Goal: Information Seeking & Learning: Learn about a topic

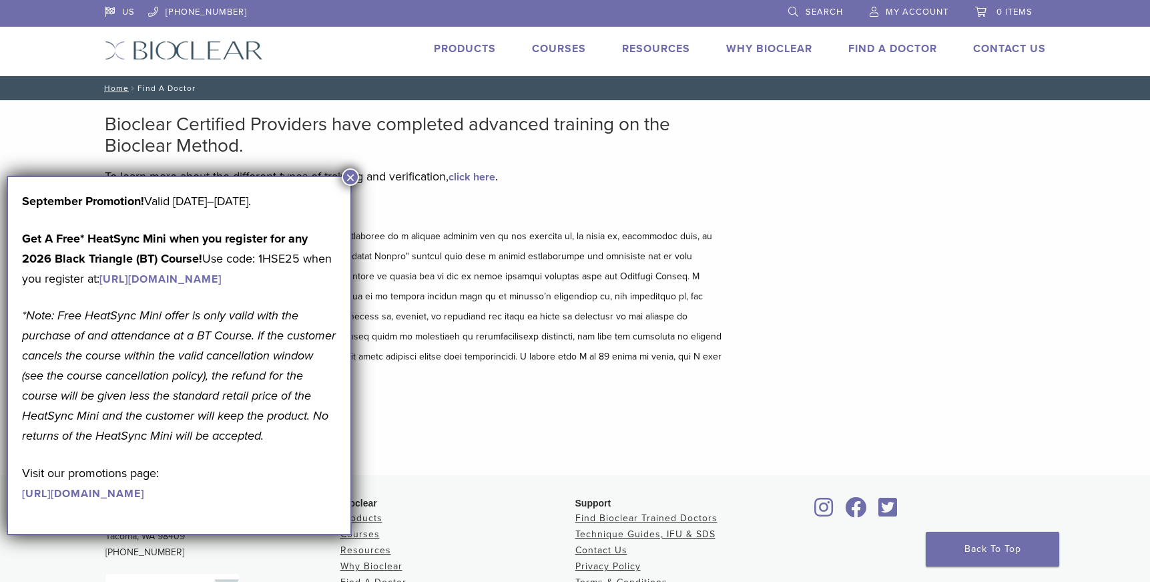
click at [204, 405] on p "*Note: Free HeatSync Mini offer is only valid with the purchase of and attendan…" at bounding box center [179, 375] width 314 height 140
click at [348, 176] on button "×" at bounding box center [350, 176] width 17 height 17
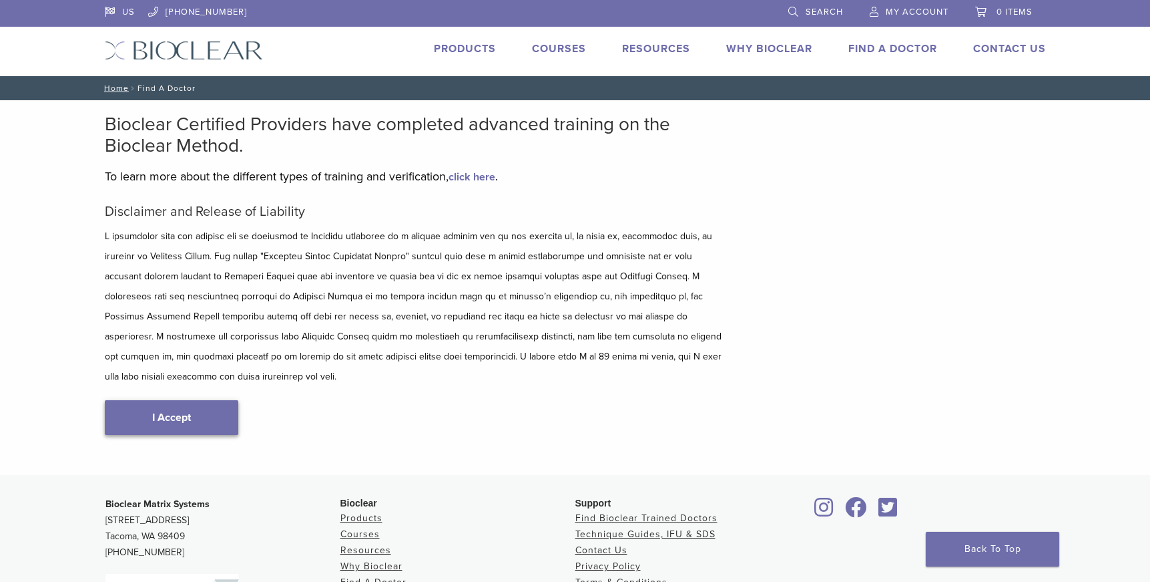
click at [170, 407] on link "I Accept" at bounding box center [172, 417] width 134 height 35
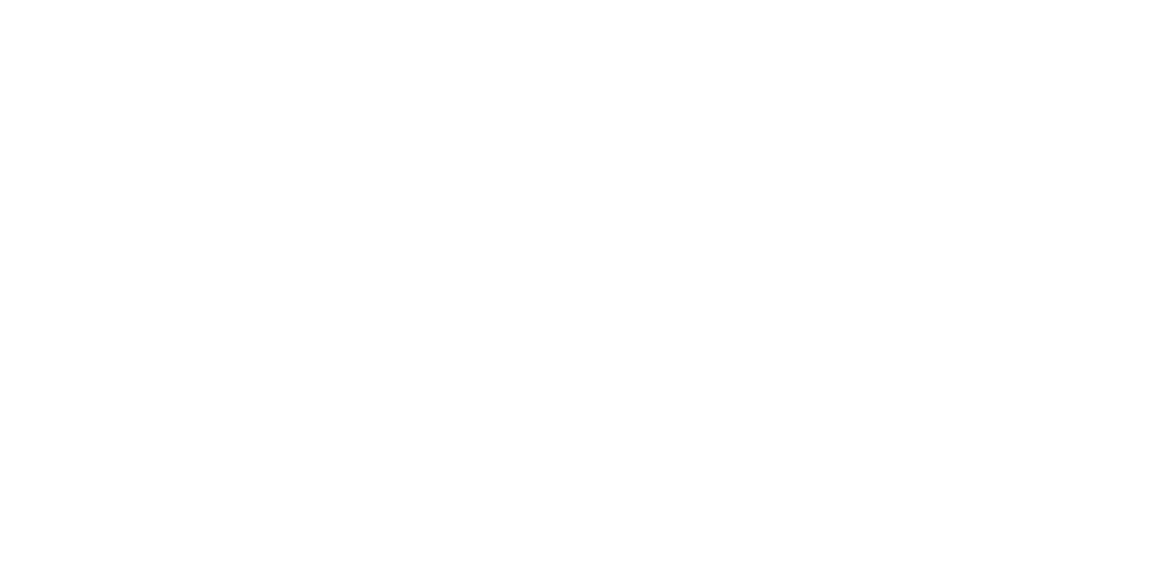
scroll to position [193, 0]
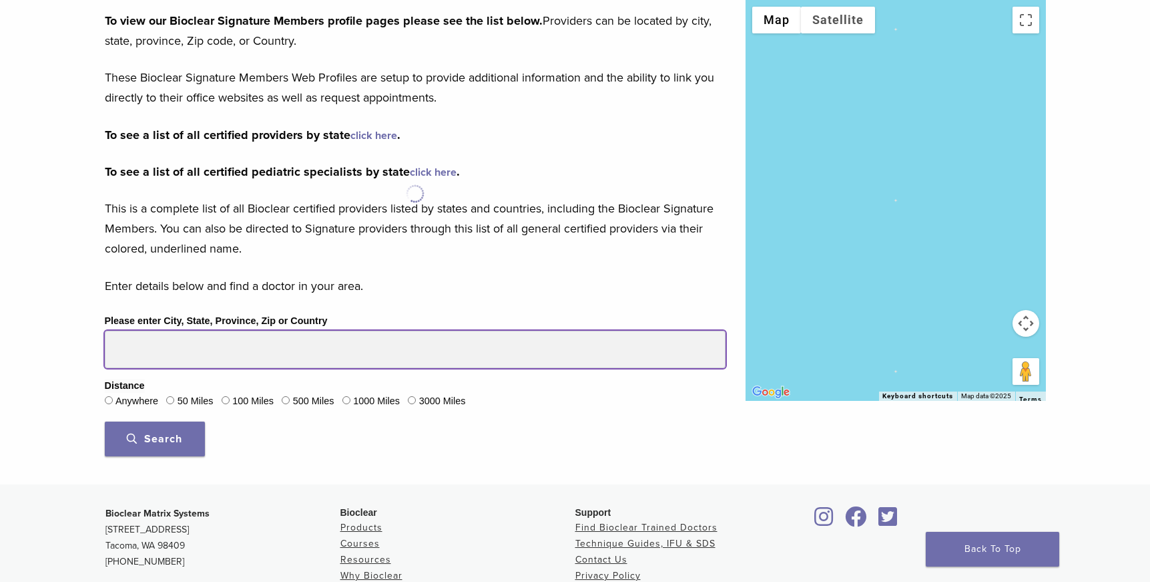
click at [222, 354] on input "Please enter City, State, Province, Zip or Country" at bounding box center [415, 348] width 621 height 37
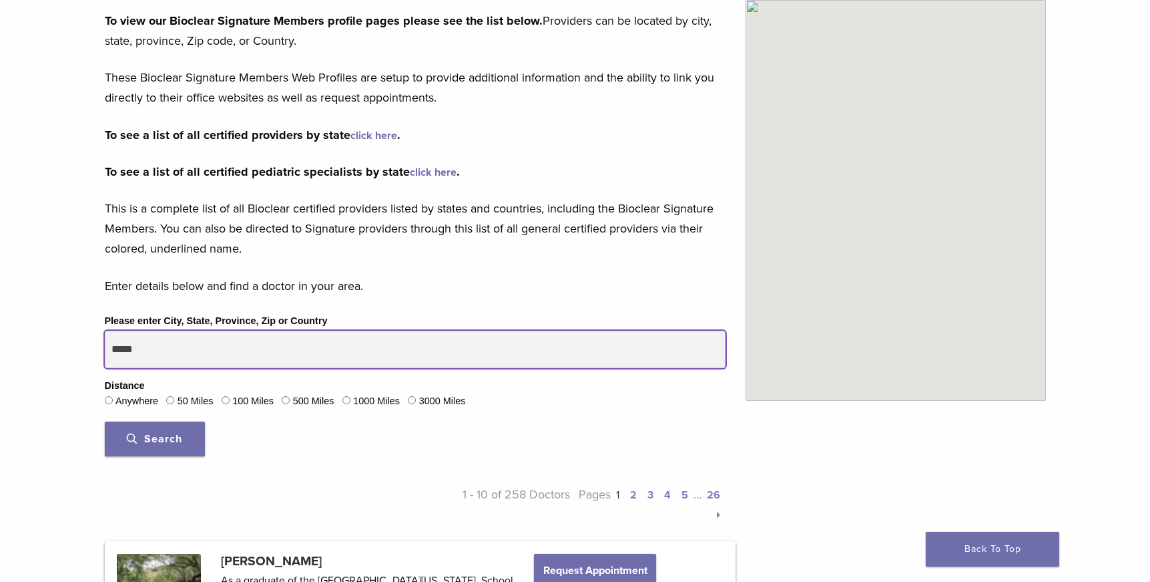
type input "*****"
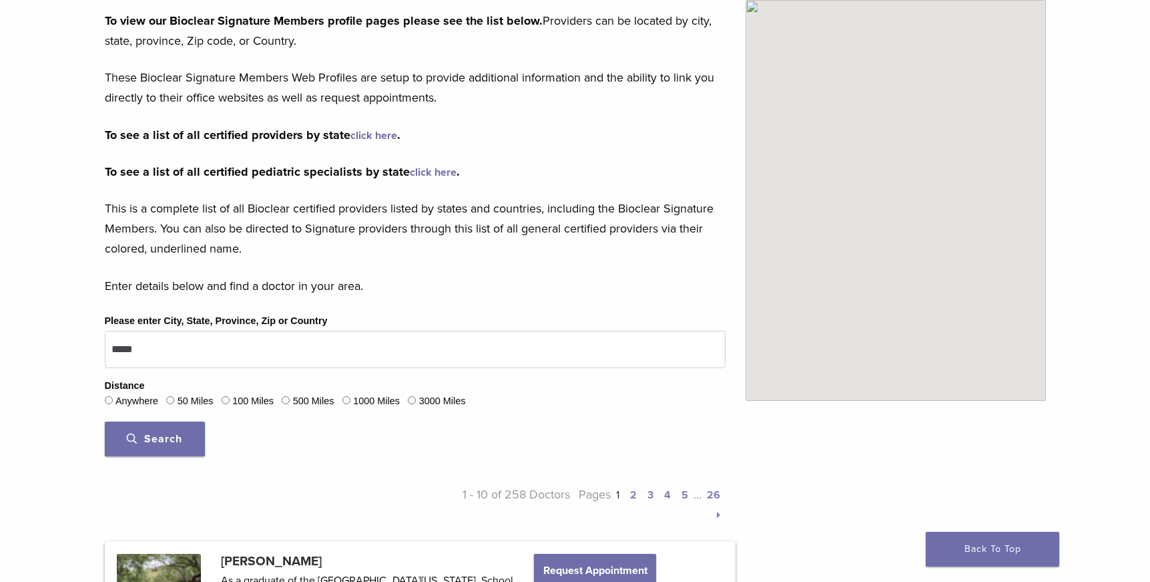
click at [168, 432] on span "Search" at bounding box center [154, 438] width 55 height 13
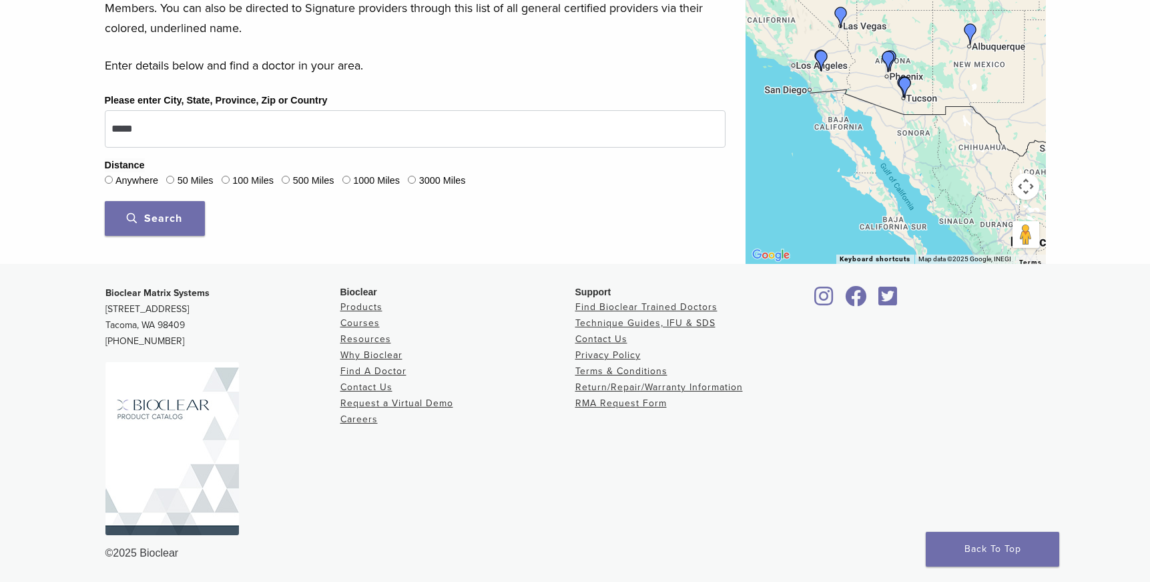
scroll to position [413, 0]
click at [178, 180] on div "50 Miles" at bounding box center [189, 181] width 47 height 17
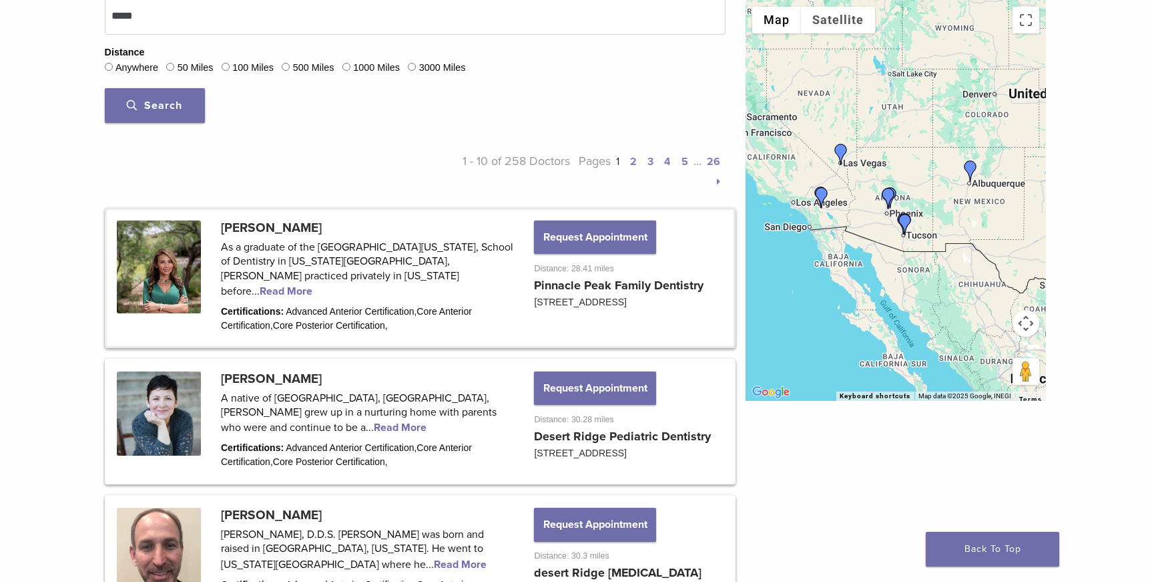
scroll to position [526, 0]
click at [285, 276] on link at bounding box center [420, 278] width 627 height 136
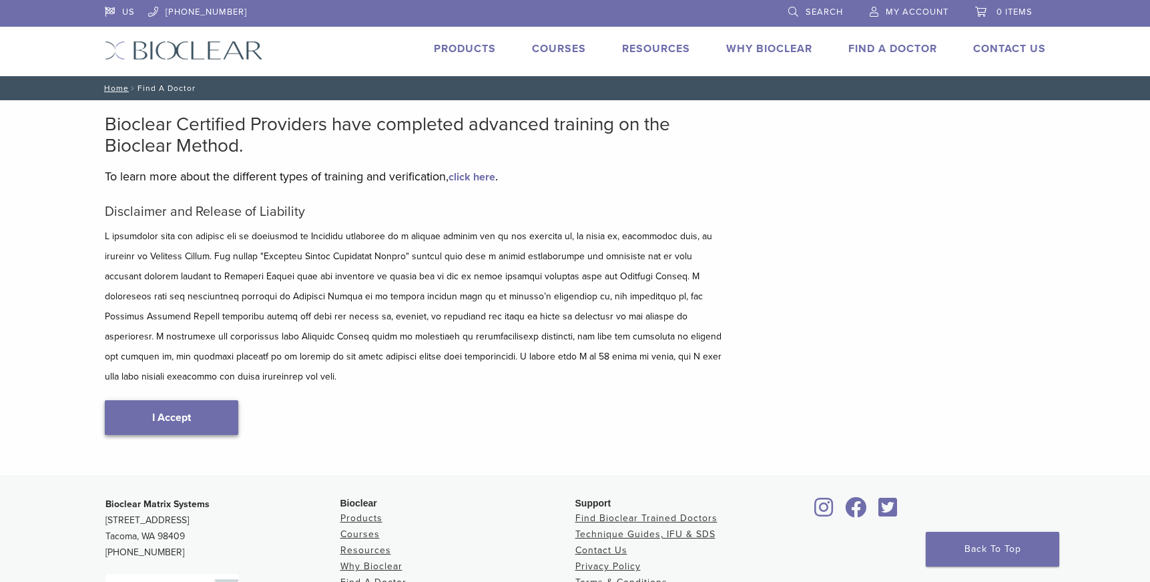
click at [192, 400] on link "I Accept" at bounding box center [172, 417] width 134 height 35
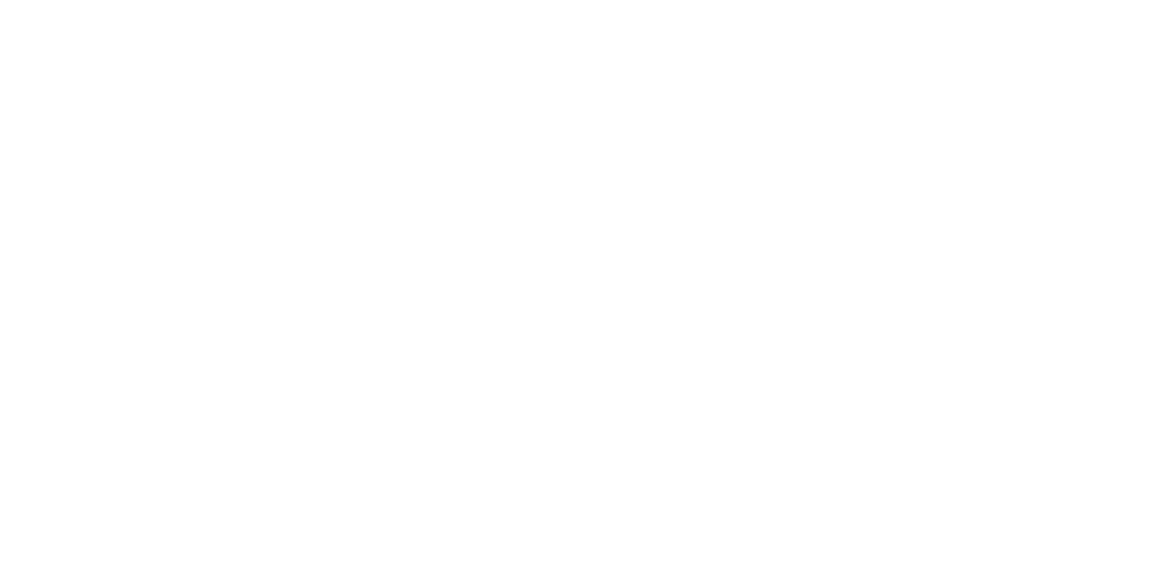
scroll to position [549, 0]
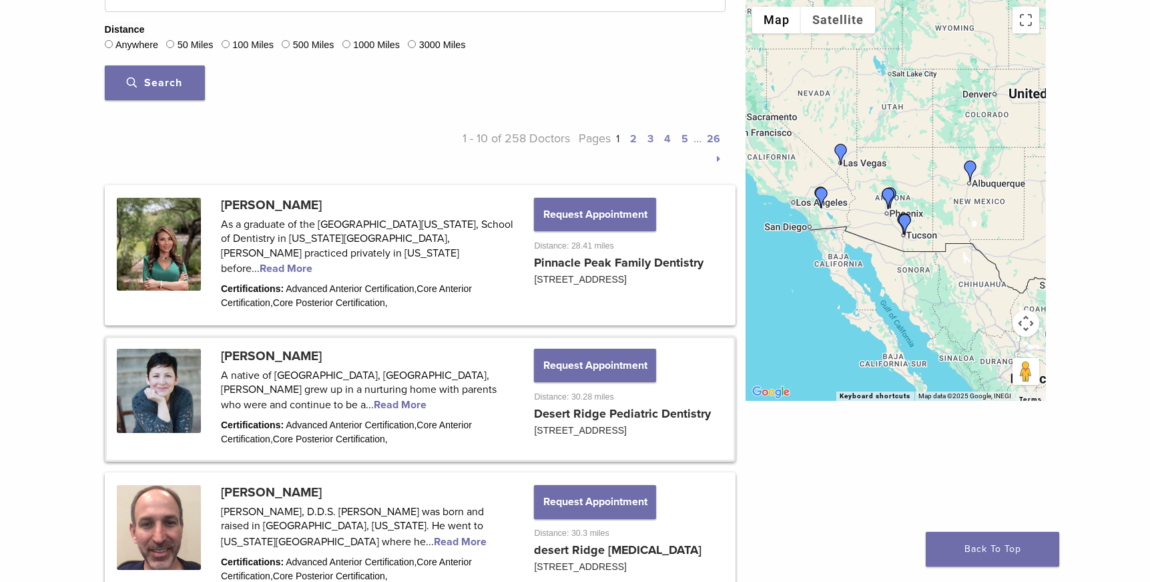
click at [470, 381] on link at bounding box center [420, 399] width 627 height 122
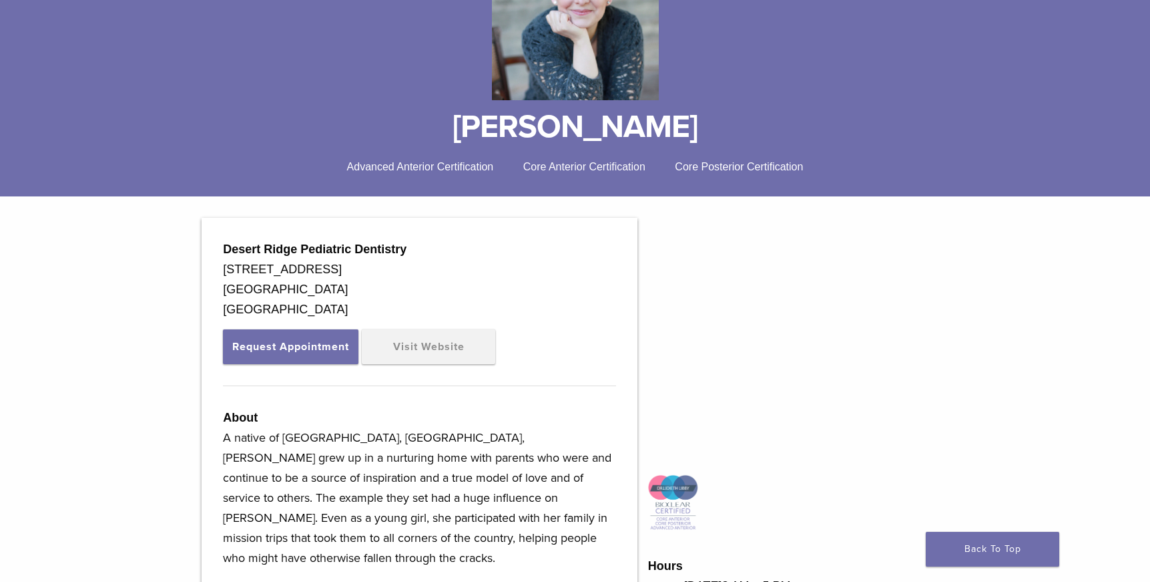
scroll to position [232, 0]
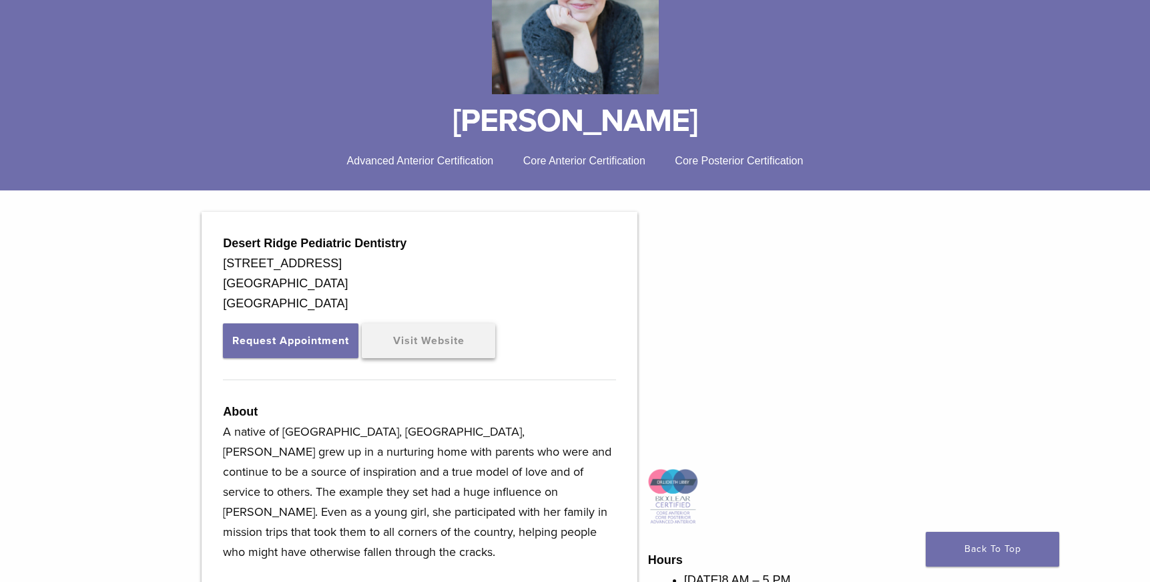
click at [461, 347] on link "Visit Website" at bounding box center [429, 340] width 134 height 35
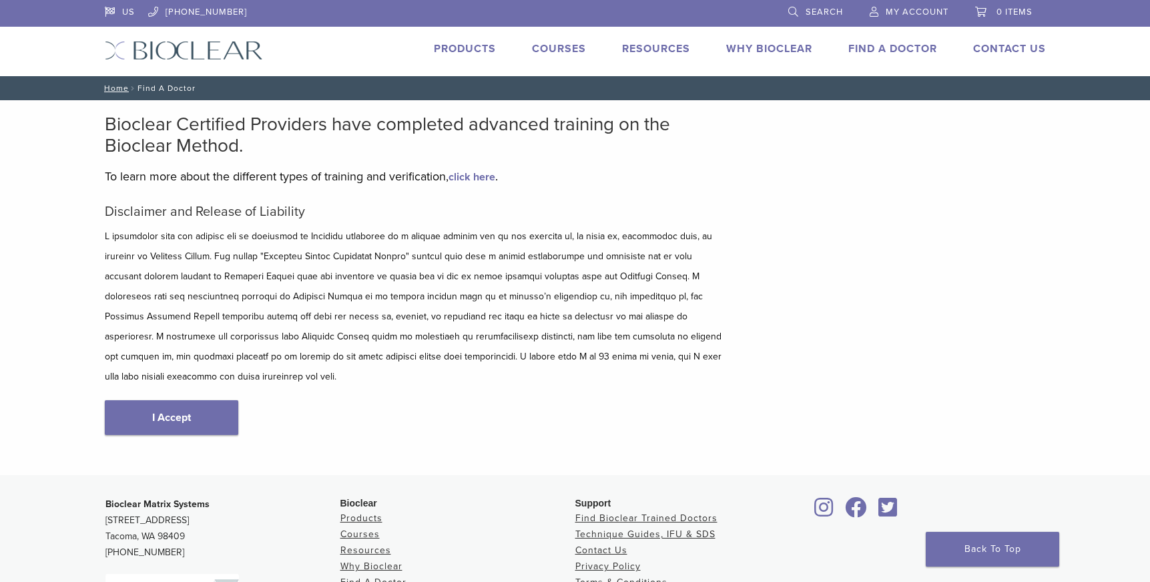
click at [762, 41] on li "Why Bioclear" at bounding box center [769, 49] width 86 height 16
click at [762, 47] on link "Why Bioclear" at bounding box center [769, 48] width 86 height 13
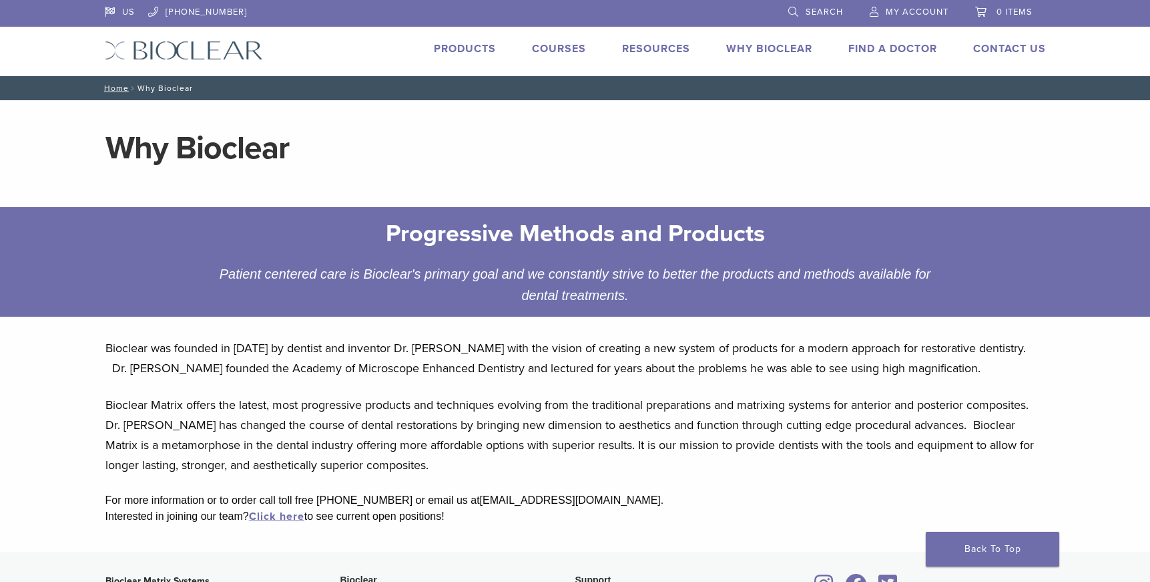
click at [783, 45] on link "Why Bioclear" at bounding box center [769, 48] width 86 height 13
click at [469, 46] on link "Products" at bounding box center [465, 48] width 62 height 13
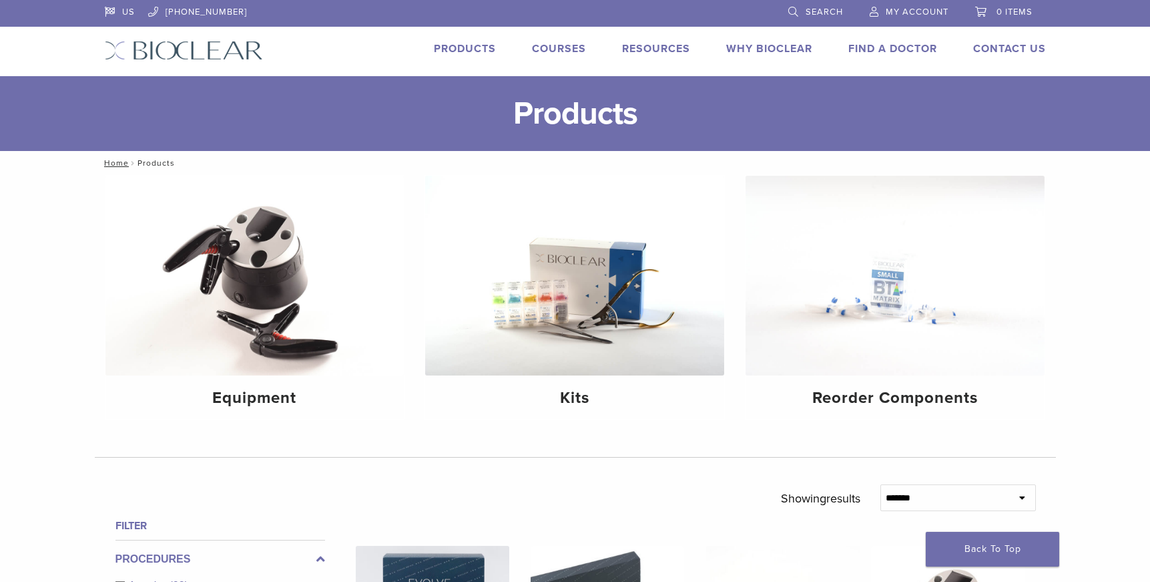
click at [553, 44] on link "Courses" at bounding box center [559, 48] width 54 height 13
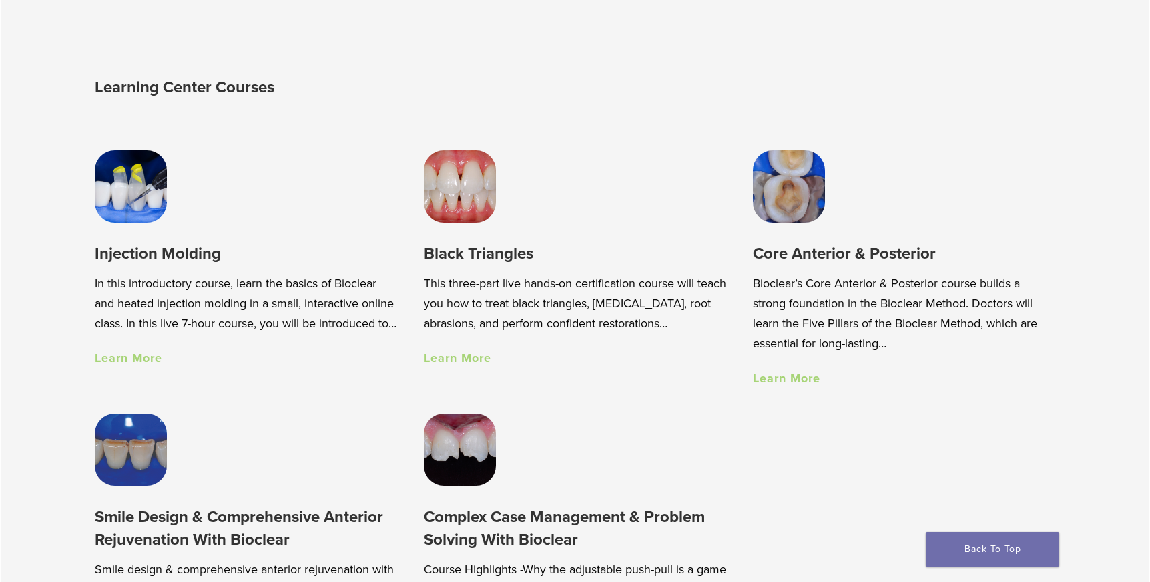
scroll to position [924, 0]
click at [455, 356] on link "Learn More" at bounding box center [457, 358] width 67 height 15
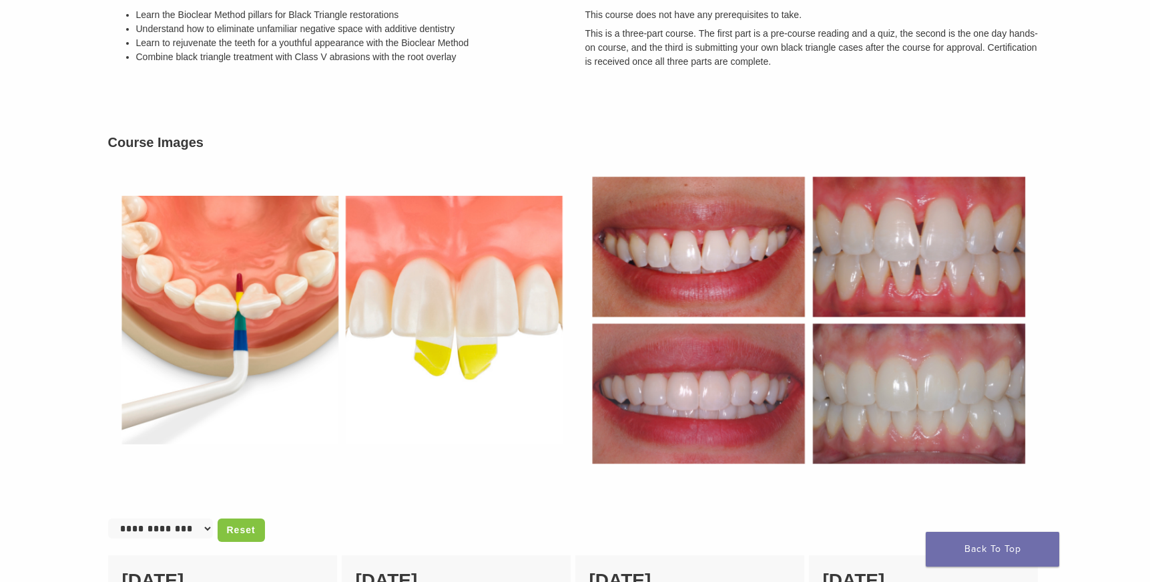
scroll to position [401, 0]
